Goal: Task Accomplishment & Management: Manage account settings

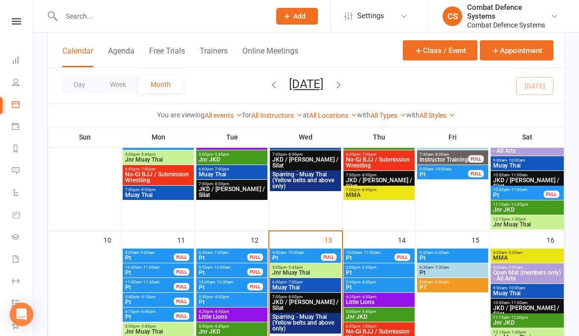
scroll to position [229, 0]
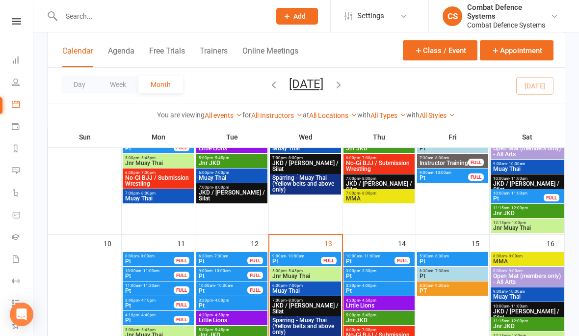
click at [170, 23] on input "text" at bounding box center [160, 16] width 205 height 14
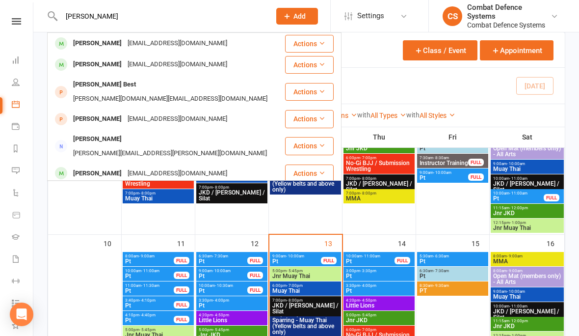
scroll to position [0, 0]
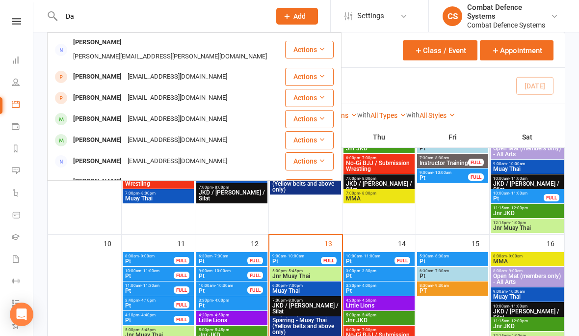
type input "D"
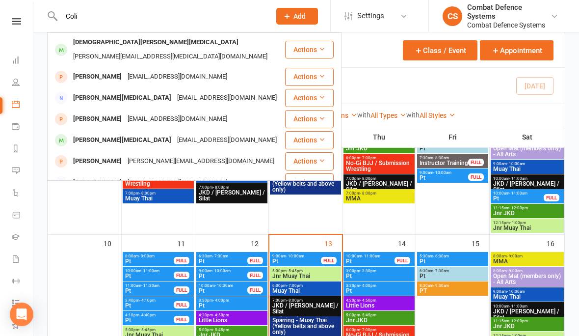
type input "Coli"
click at [97, 133] on div "[PERSON_NAME][MEDICAL_DATA]" at bounding box center [122, 140] width 104 height 14
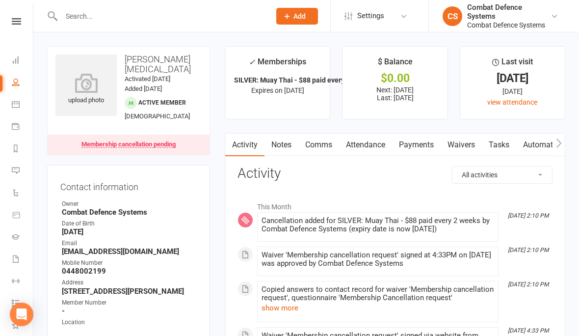
click at [15, 14] on nav "Clubworx Dashboard People Calendar Payments Reports Messages Automations Produc…" at bounding box center [16, 170] width 33 height 336
click at [14, 23] on icon at bounding box center [16, 21] width 9 height 6
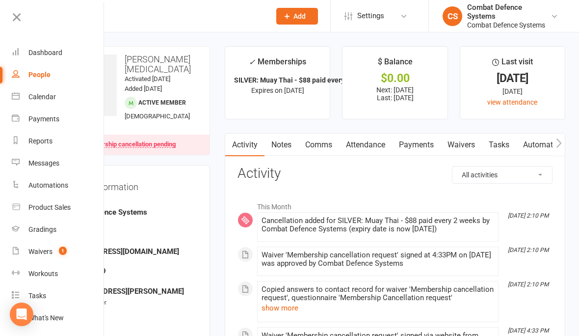
click at [28, 92] on link "Calendar" at bounding box center [58, 97] width 93 height 22
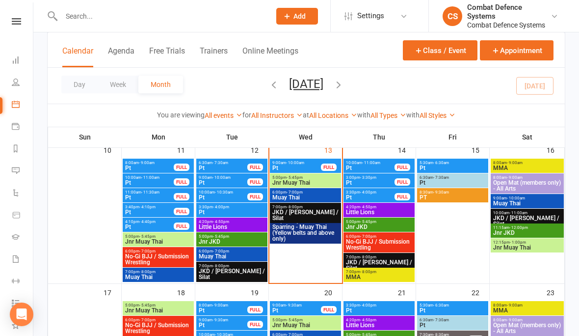
scroll to position [322, 0]
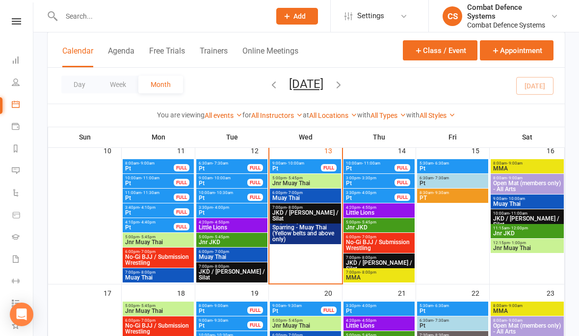
click at [367, 162] on span "- 11:00am" at bounding box center [371, 163] width 18 height 4
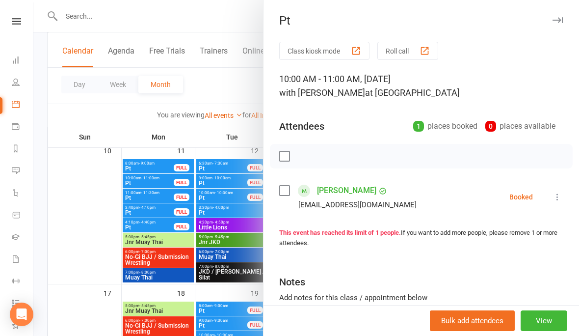
click at [534, 317] on button "View" at bounding box center [544, 320] width 47 height 21
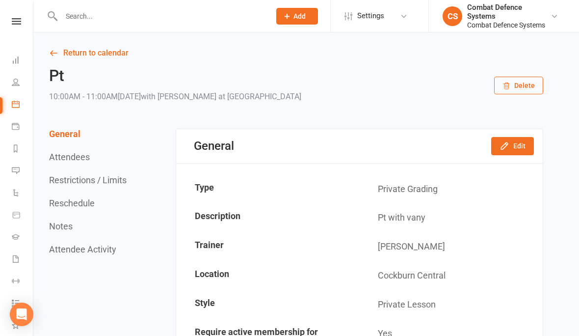
click at [507, 85] on icon "button" at bounding box center [506, 86] width 5 height 6
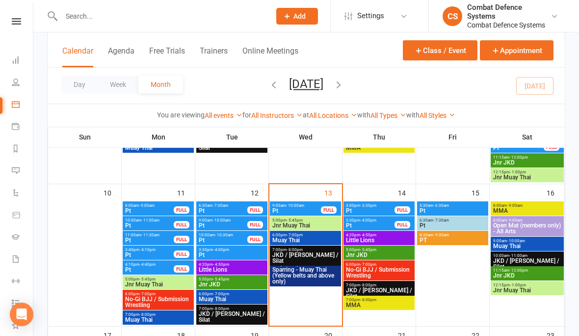
scroll to position [301, 0]
